Goal: Information Seeking & Learning: Learn about a topic

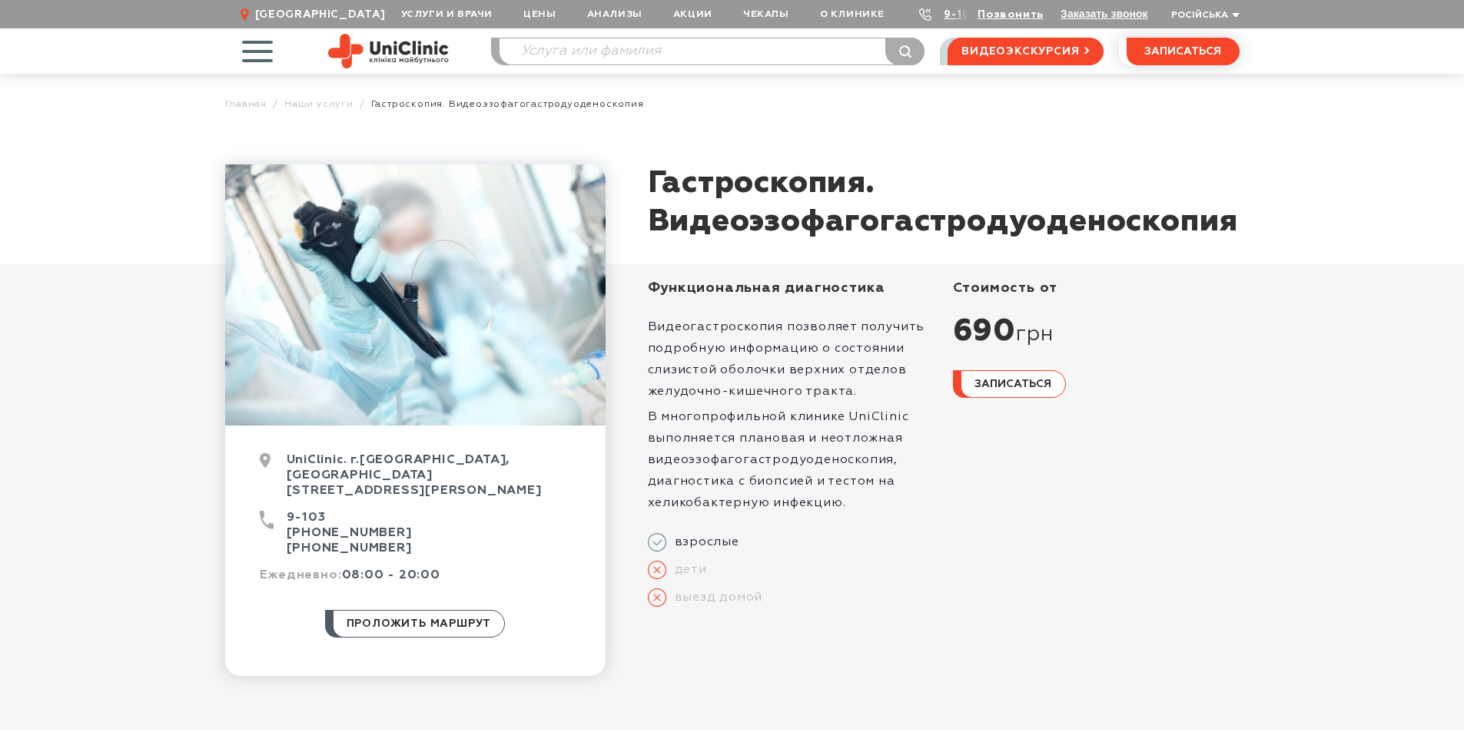
click at [750, 241] on h1 "Гастроскопия. Видеоэзофагогастродуоденоскопия" at bounding box center [944, 202] width 592 height 77
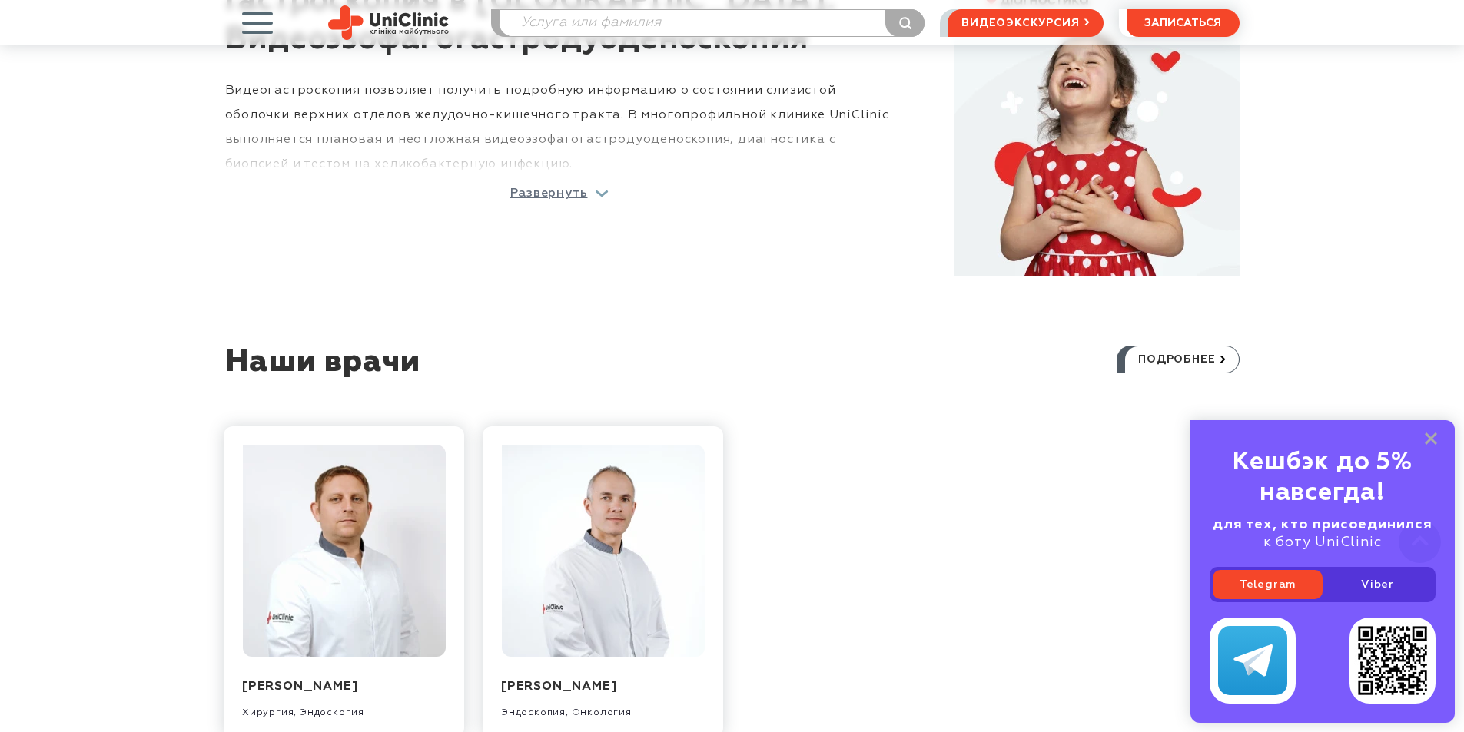
scroll to position [1152, 0]
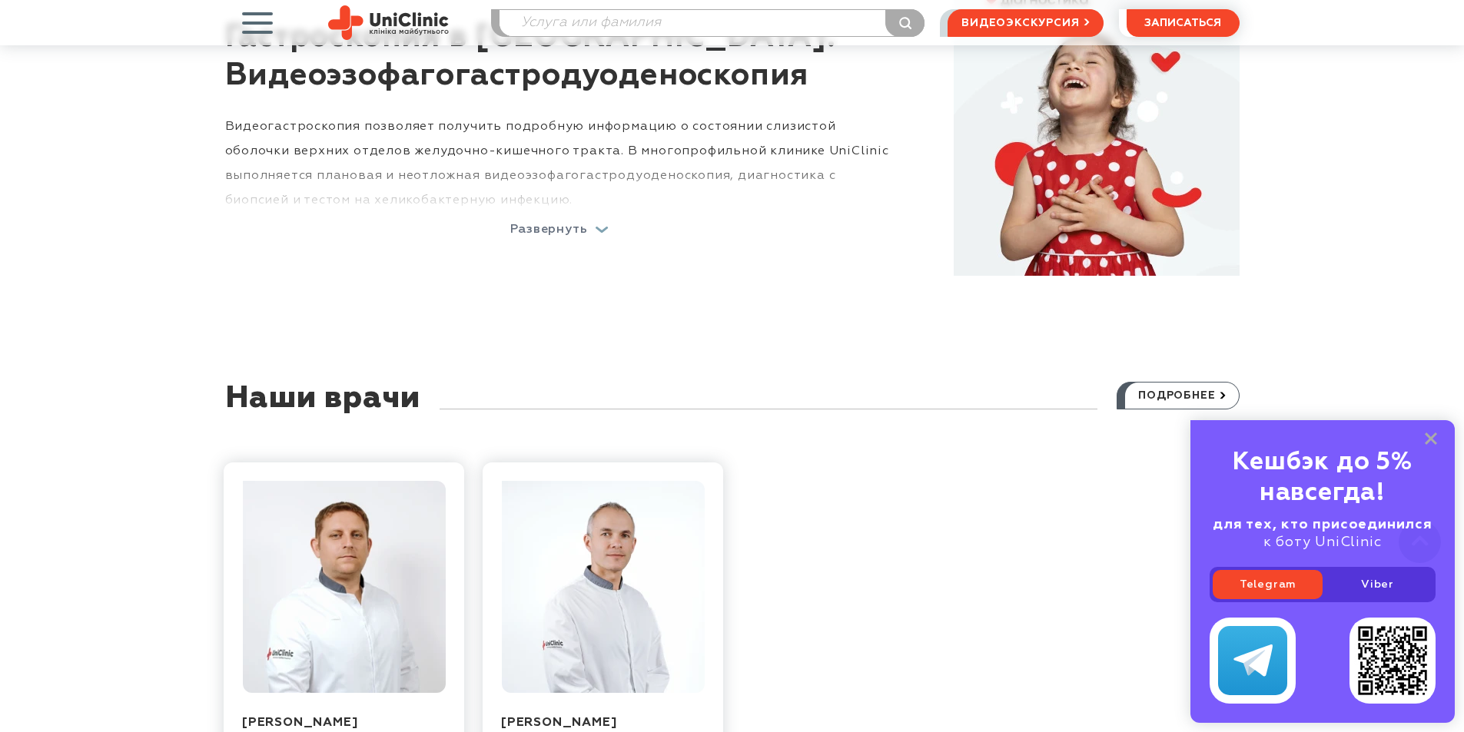
click at [567, 226] on p "Развернуть" at bounding box center [549, 230] width 78 height 12
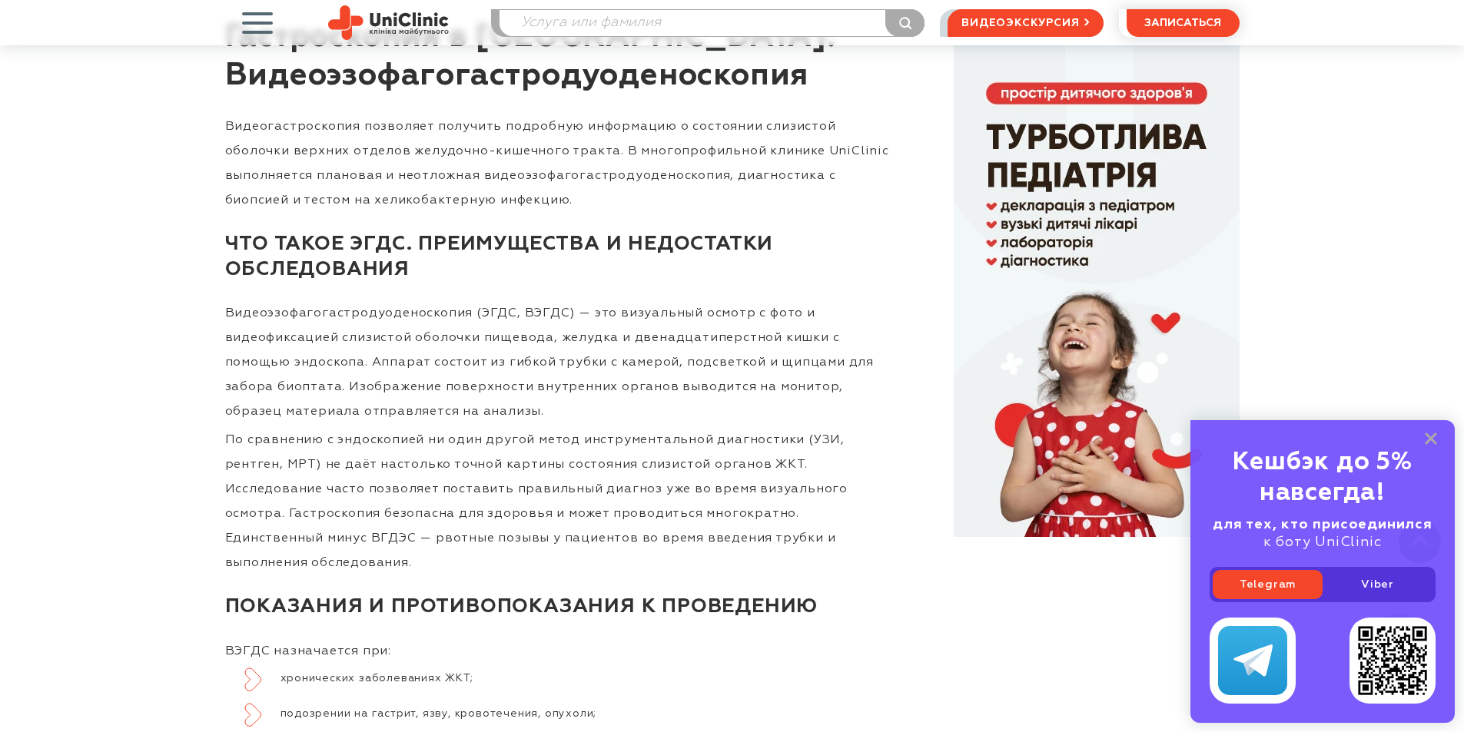
drag, startPoint x: 446, startPoint y: 408, endPoint x: 536, endPoint y: 19, distance: 399.2
click at [446, 407] on p "Видеоэзофагогастродуоденоскопия (ЭГДС, ВЭГДС) — это визуальный осмотр с фото и …" at bounding box center [559, 362] width 668 height 123
